Goal: Task Accomplishment & Management: Manage account settings

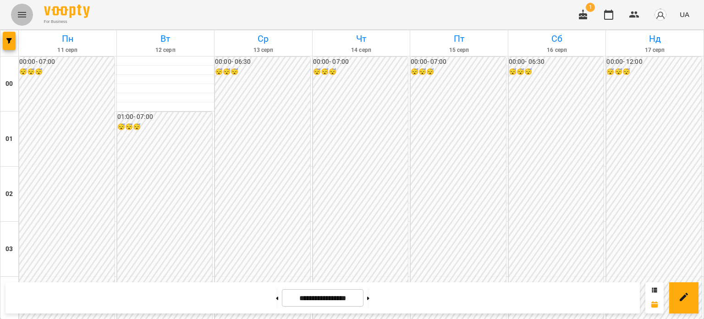
click at [22, 14] on icon "Menu" at bounding box center [22, 14] width 11 height 11
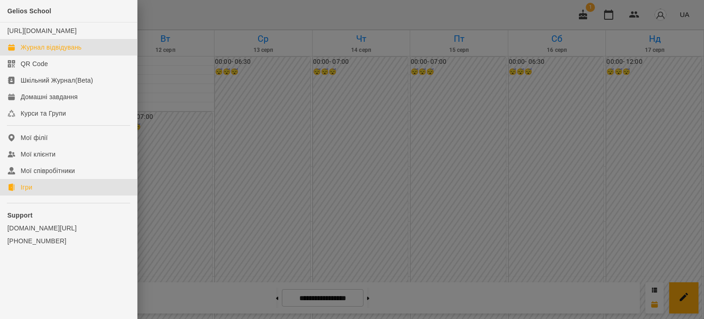
click at [33, 195] on link "Ігри" at bounding box center [68, 187] width 137 height 17
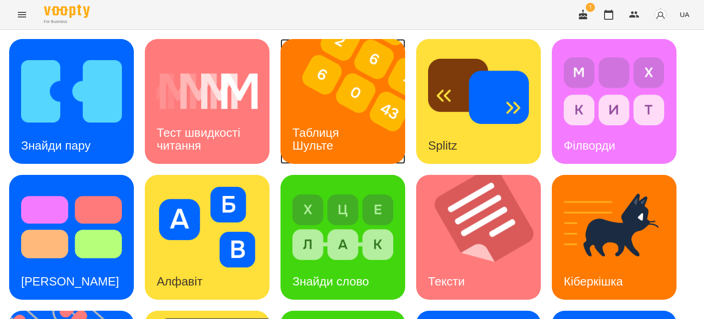
click at [326, 130] on h3 "Таблиця Шульте" at bounding box center [317, 139] width 50 height 26
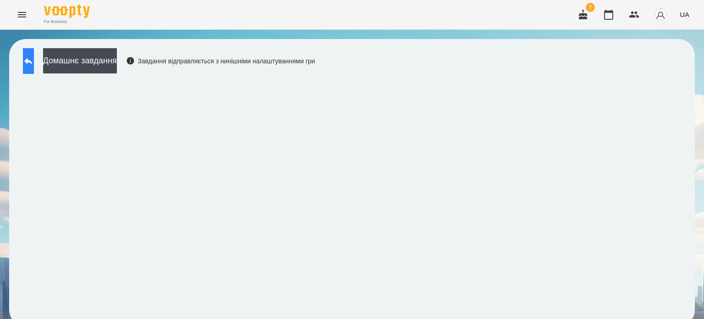
click at [34, 58] on icon at bounding box center [28, 60] width 11 height 11
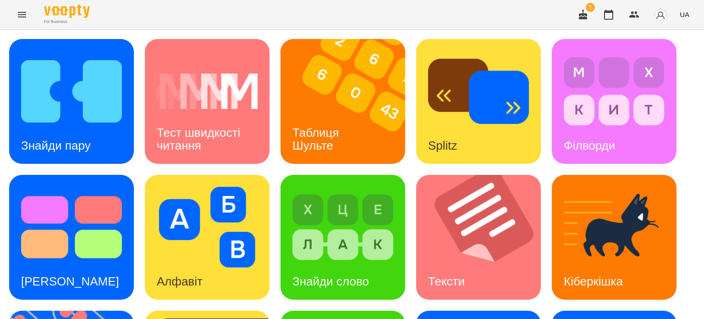
scroll to position [160, 0]
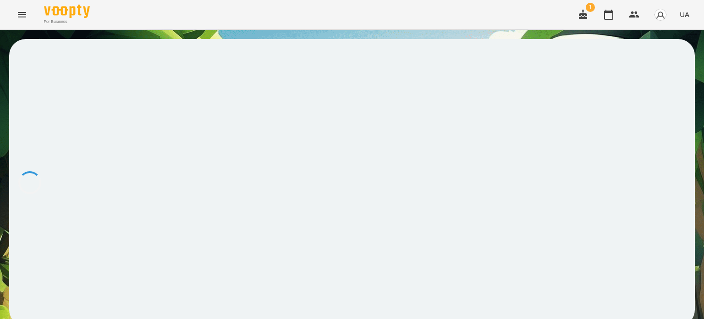
click at [215, 249] on div at bounding box center [352, 182] width 686 height 287
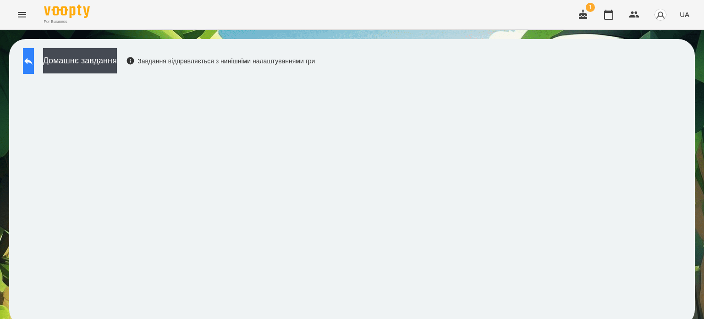
click at [33, 60] on icon at bounding box center [28, 61] width 8 height 7
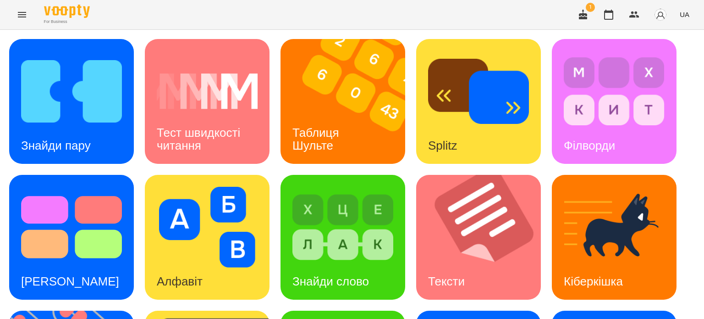
scroll to position [183, 0]
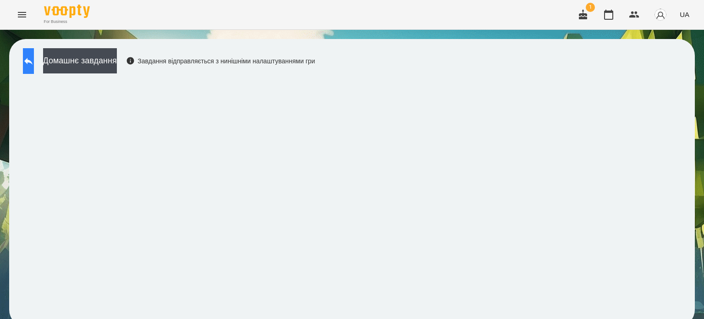
click at [34, 66] on icon at bounding box center [28, 60] width 11 height 11
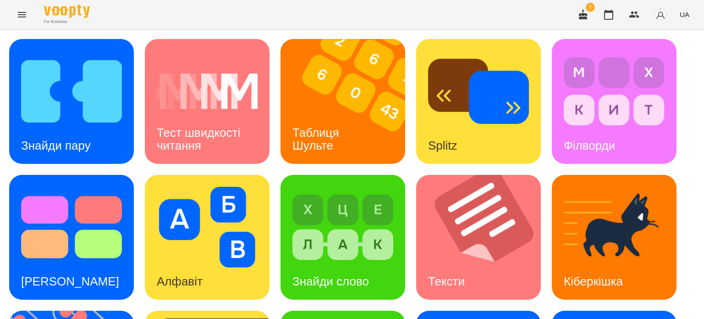
scroll to position [229, 0]
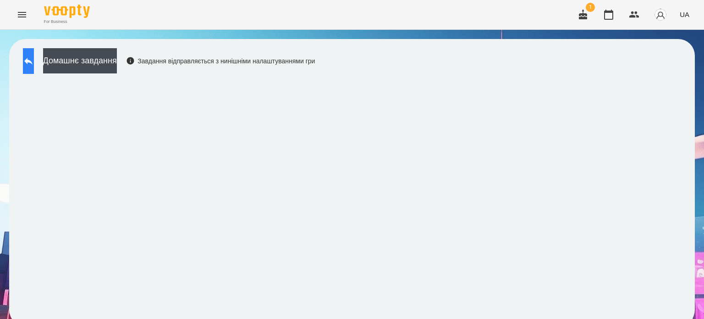
click at [34, 63] on icon at bounding box center [28, 60] width 11 height 11
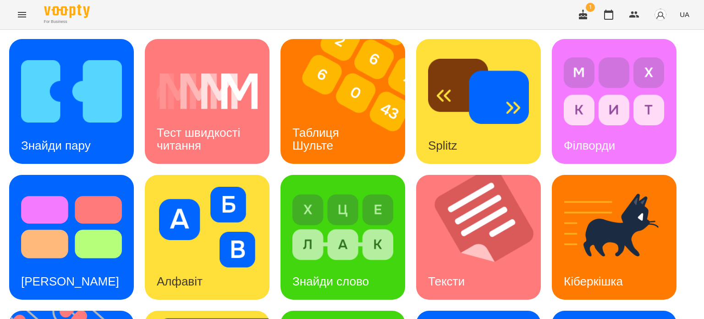
scroll to position [229, 0]
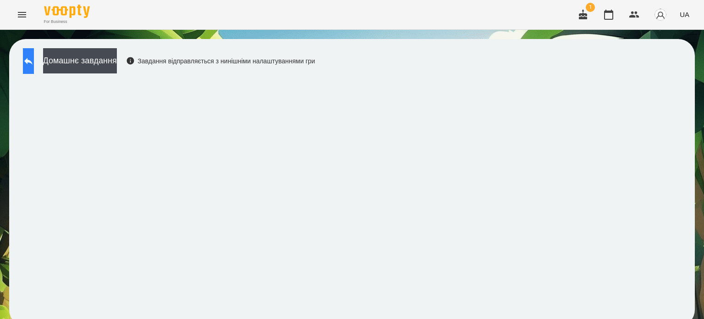
click at [33, 63] on icon at bounding box center [28, 61] width 8 height 7
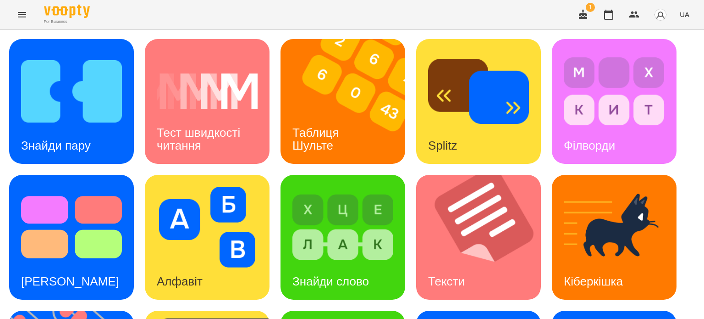
scroll to position [183, 0]
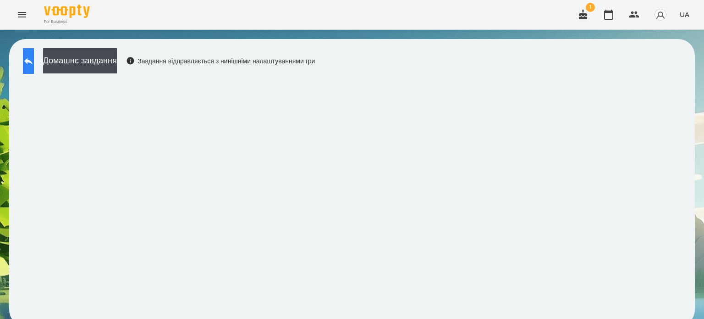
click at [33, 62] on icon at bounding box center [28, 61] width 8 height 7
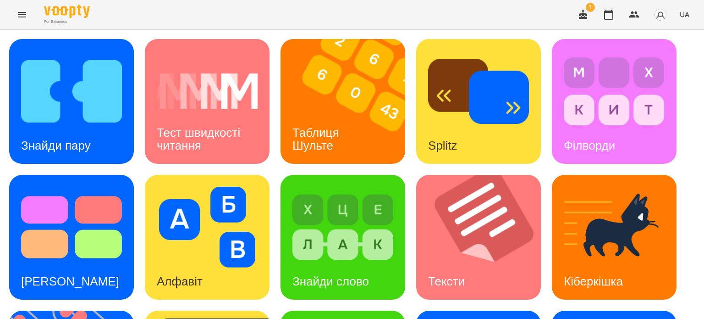
scroll to position [30, 0]
click at [78, 138] on h3 "Знайди пару" at bounding box center [56, 145] width 70 height 14
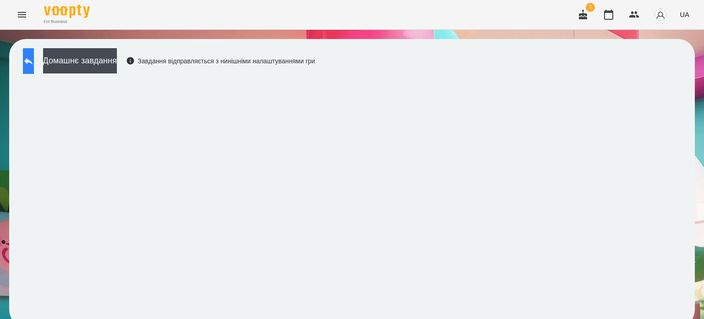
click at [34, 57] on icon at bounding box center [28, 60] width 11 height 11
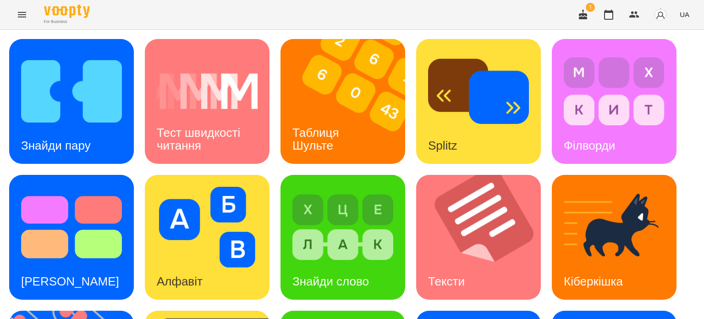
scroll to position [261, 0]
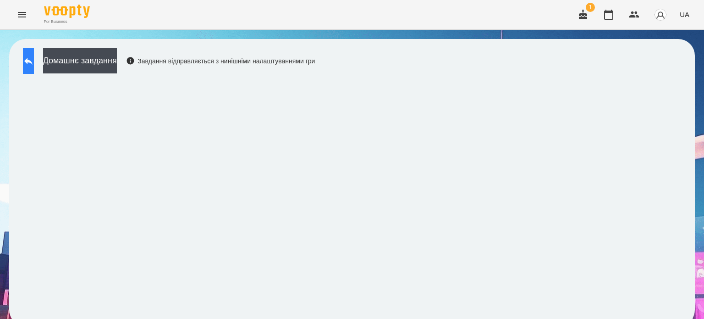
click at [34, 59] on button at bounding box center [28, 61] width 11 height 26
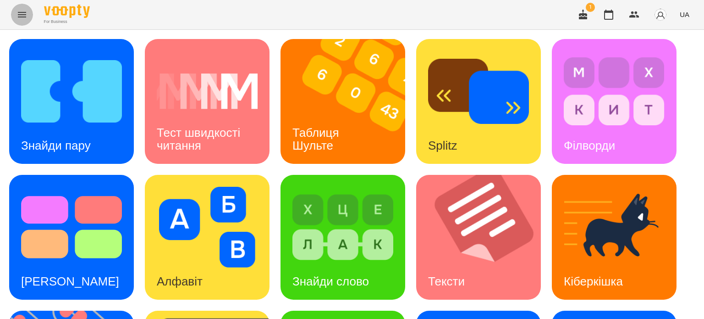
click at [23, 14] on icon "Menu" at bounding box center [22, 15] width 8 height 6
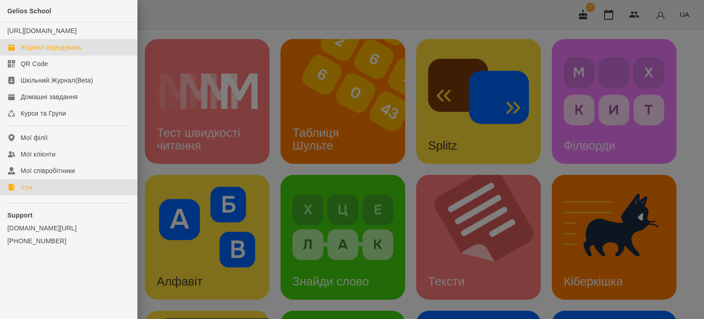
click at [45, 52] on div "Журнал відвідувань" at bounding box center [51, 47] width 61 height 9
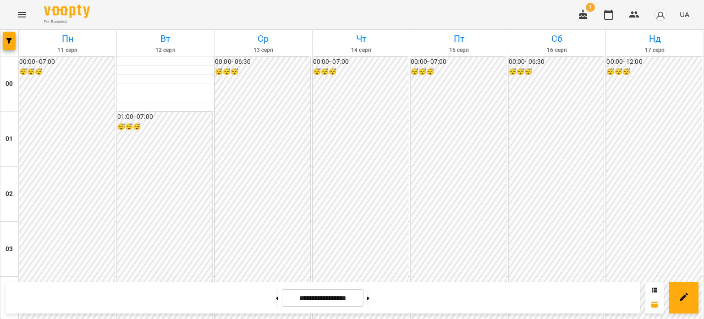
scroll to position [504, 0]
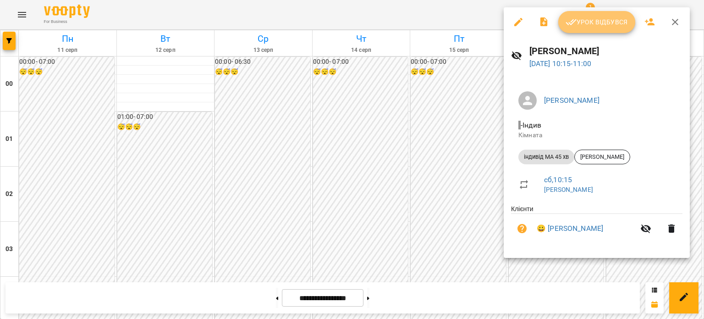
click at [593, 22] on span "Урок відбувся" at bounding box center [597, 22] width 62 height 11
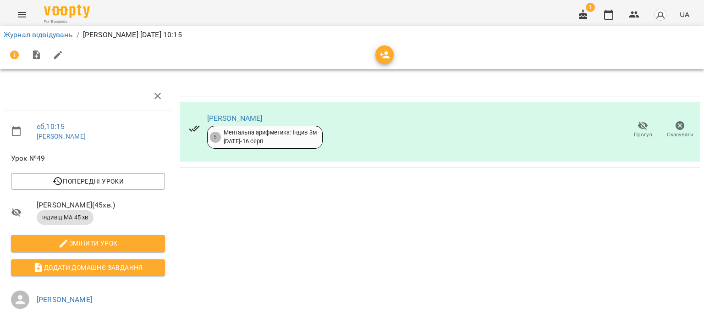
click at [22, 14] on icon "Menu" at bounding box center [22, 15] width 8 height 6
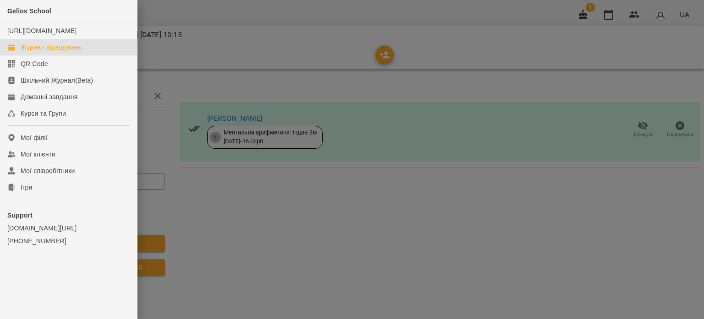
click at [37, 52] on div "Журнал відвідувань" at bounding box center [51, 47] width 61 height 9
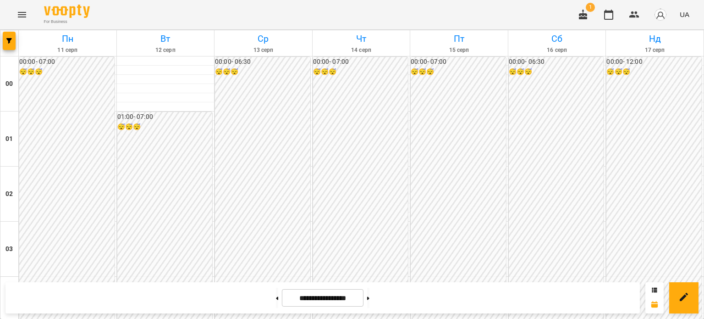
scroll to position [1099, 0]
